Goal: Task Accomplishment & Management: Manage account settings

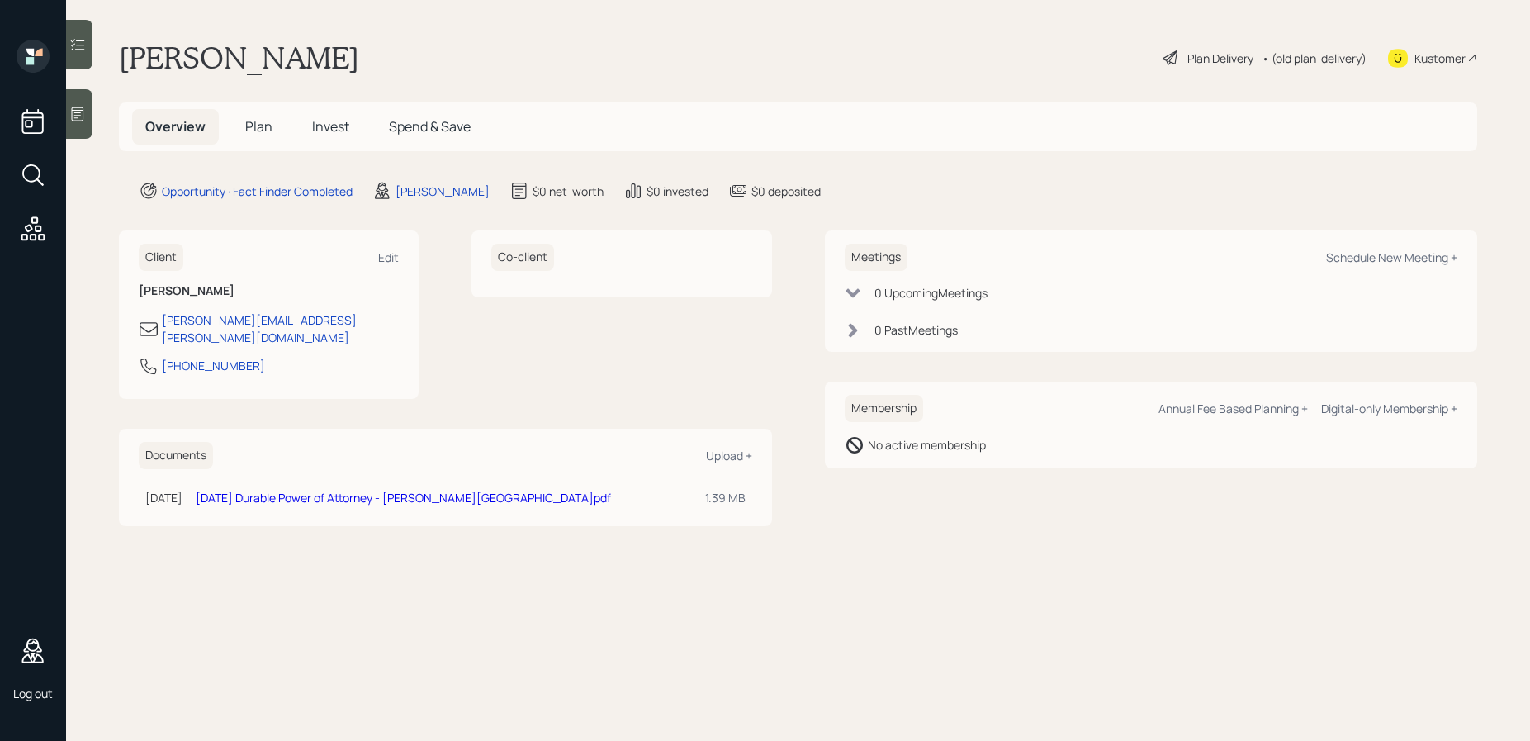
click at [1434, 57] on div "Kustomer" at bounding box center [1440, 58] width 51 height 17
click at [390, 258] on div "Edit" at bounding box center [388, 257] width 21 height 16
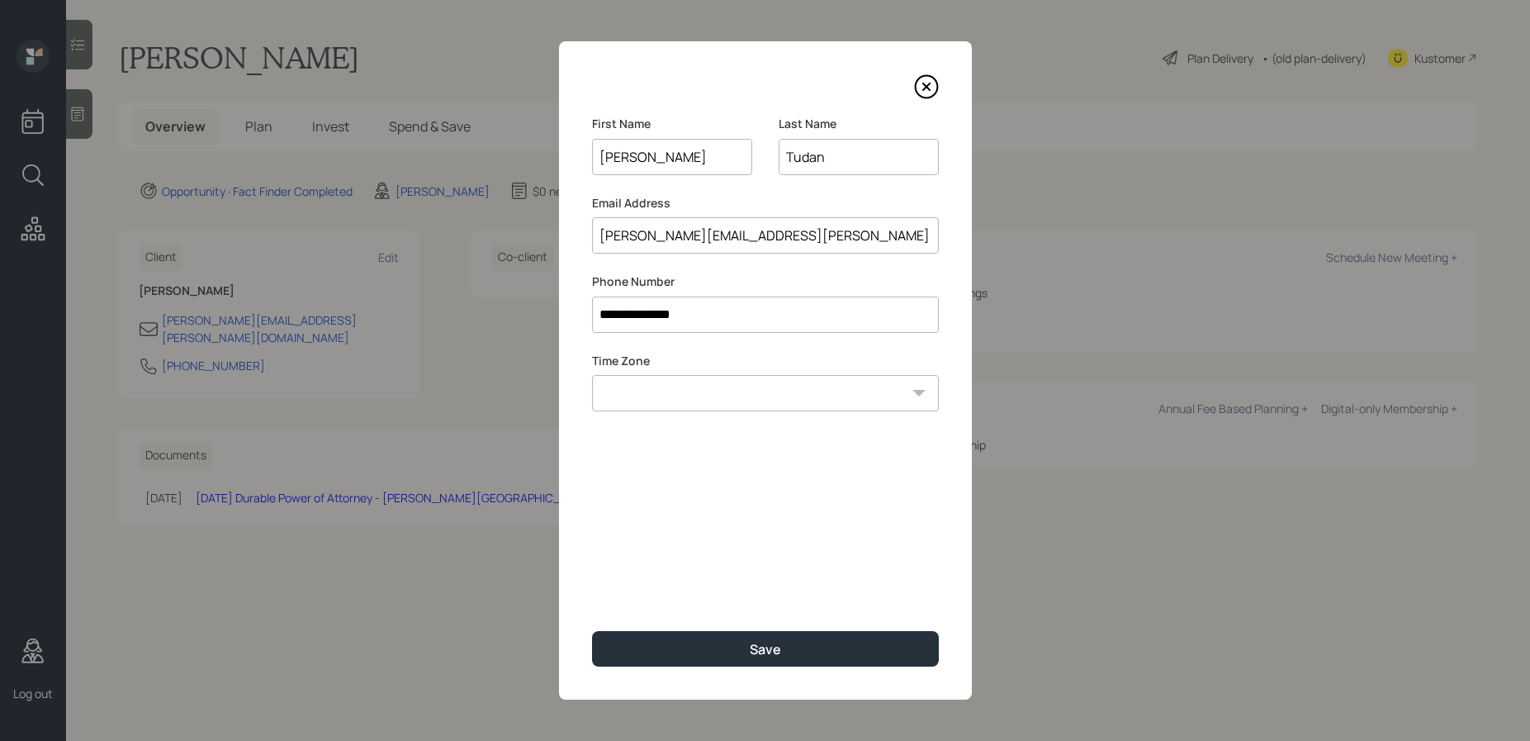
click at [702, 316] on input "**********" at bounding box center [765, 315] width 347 height 36
click at [927, 78] on icon at bounding box center [926, 86] width 25 height 25
